Goal: Task Accomplishment & Management: Use online tool/utility

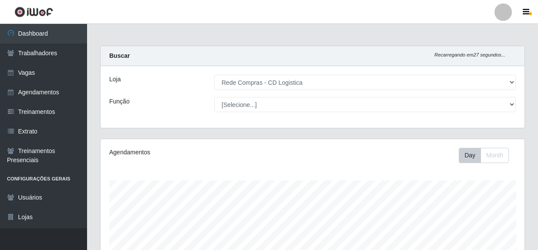
select select "429"
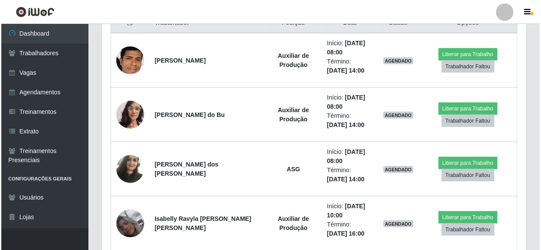
scroll to position [349, 0]
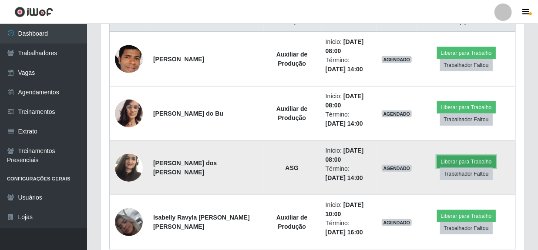
click at [445, 162] on button "Liberar para Trabalho" at bounding box center [466, 162] width 59 height 12
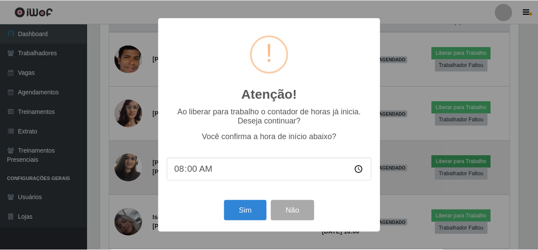
scroll to position [181, 420]
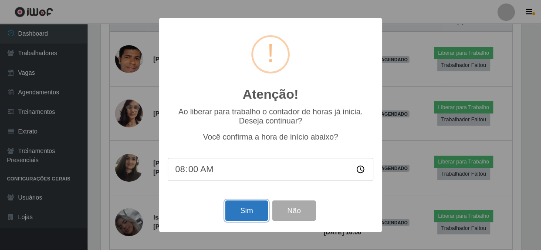
click at [252, 213] on button "Sim" at bounding box center [246, 211] width 42 height 20
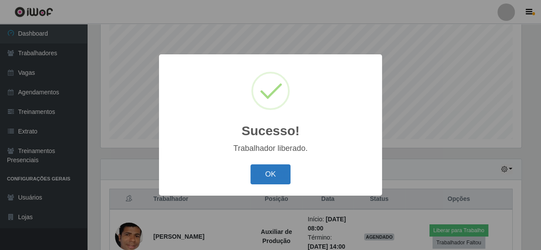
click at [274, 179] on button "OK" at bounding box center [270, 175] width 40 height 20
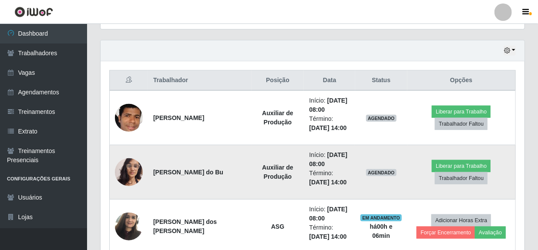
scroll to position [330, 0]
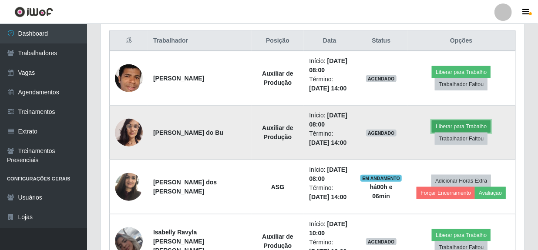
click at [448, 126] on button "Liberar para Trabalho" at bounding box center [461, 127] width 59 height 12
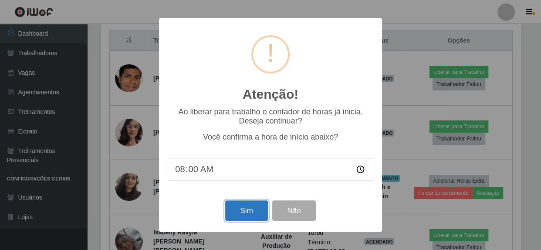
click at [252, 212] on button "Sim" at bounding box center [246, 211] width 42 height 20
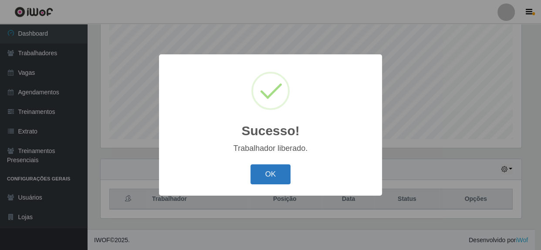
click at [280, 180] on button "OK" at bounding box center [270, 175] width 40 height 20
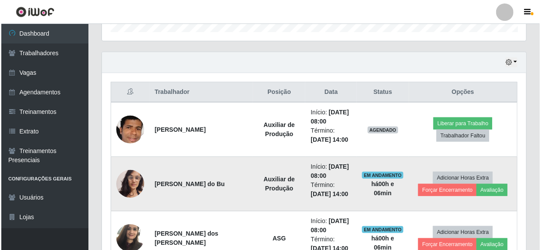
scroll to position [291, 0]
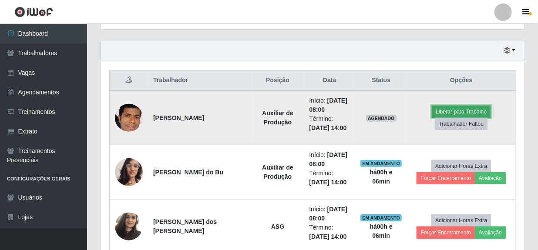
click at [454, 110] on button "Liberar para Trabalho" at bounding box center [461, 112] width 59 height 12
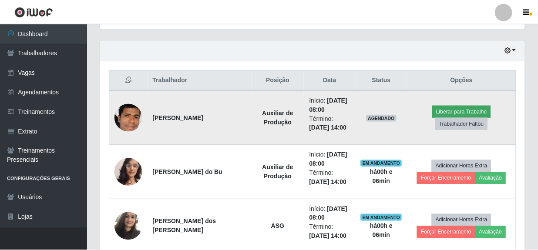
scroll to position [181, 420]
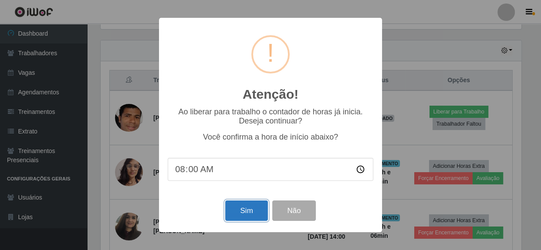
click at [245, 212] on button "Sim" at bounding box center [246, 211] width 42 height 20
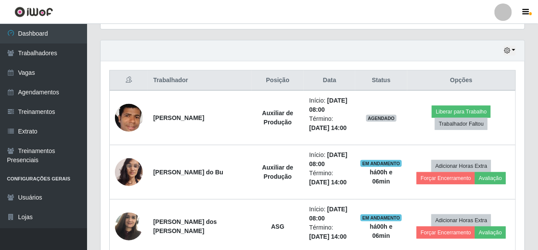
scroll to position [0, 0]
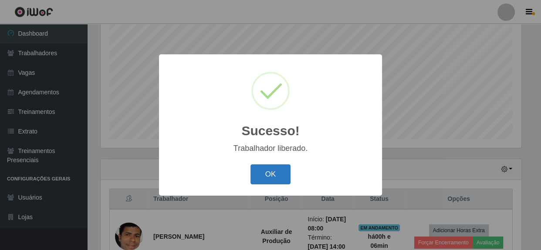
click at [263, 173] on button "OK" at bounding box center [270, 175] width 40 height 20
